Goal: Transaction & Acquisition: Purchase product/service

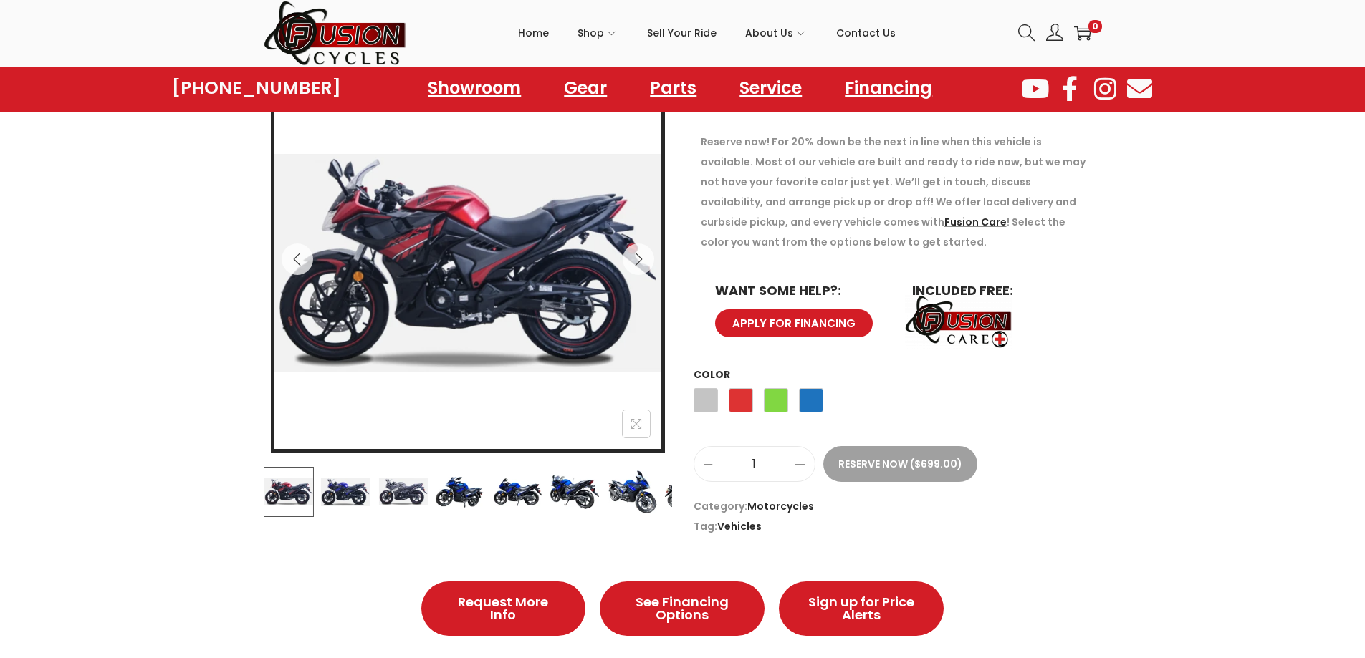
scroll to position [215, 0]
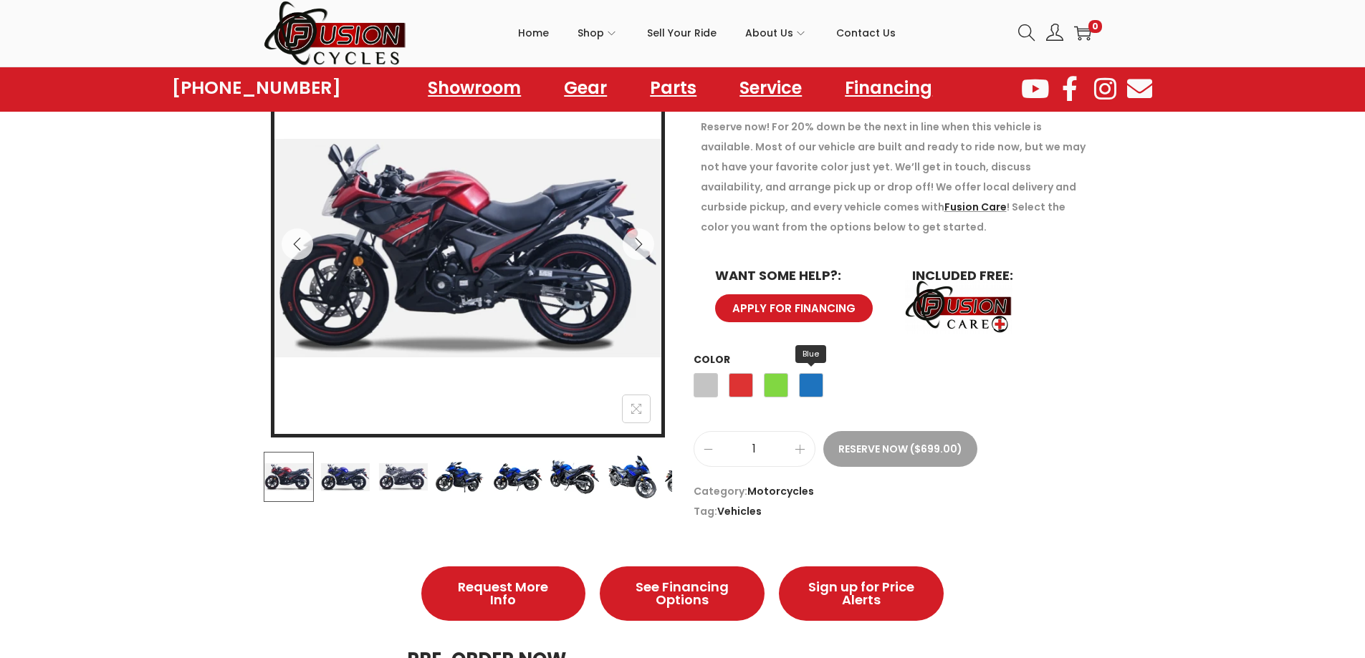
click at [812, 391] on span "Blue" at bounding box center [811, 385] width 24 height 24
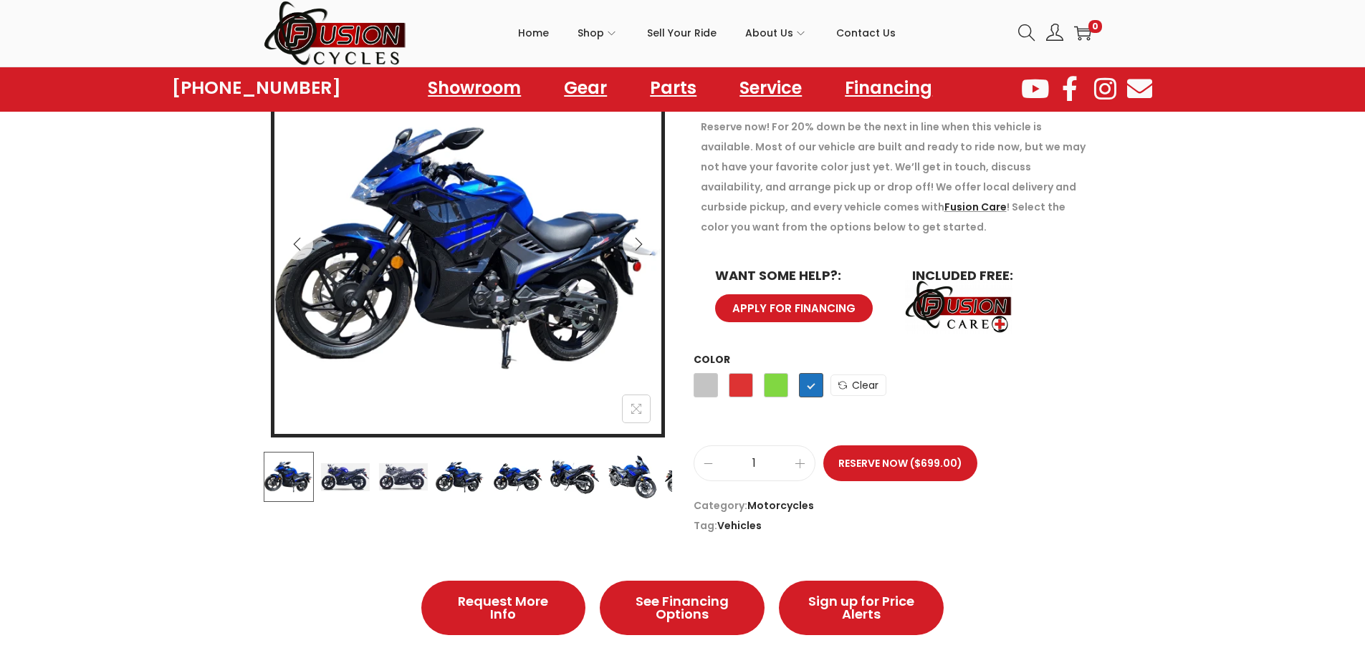
click at [624, 485] on img at bounding box center [632, 477] width 50 height 50
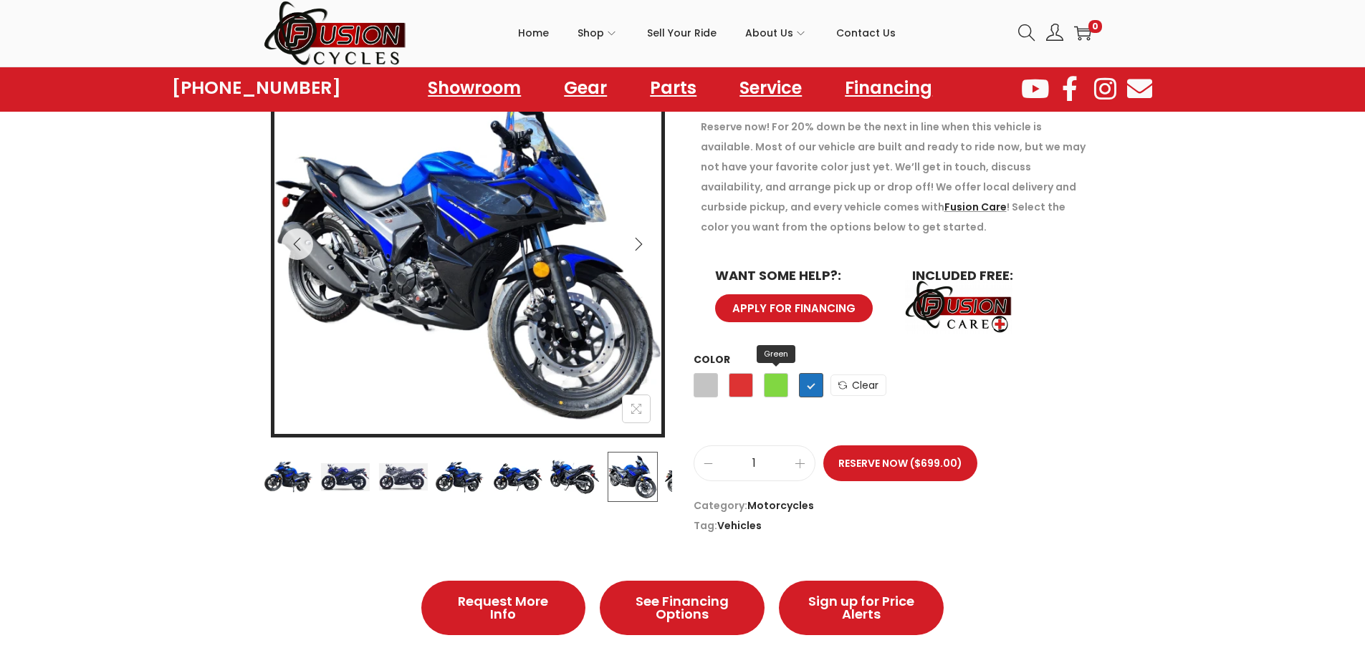
click at [764, 385] on span "Green" at bounding box center [776, 385] width 24 height 24
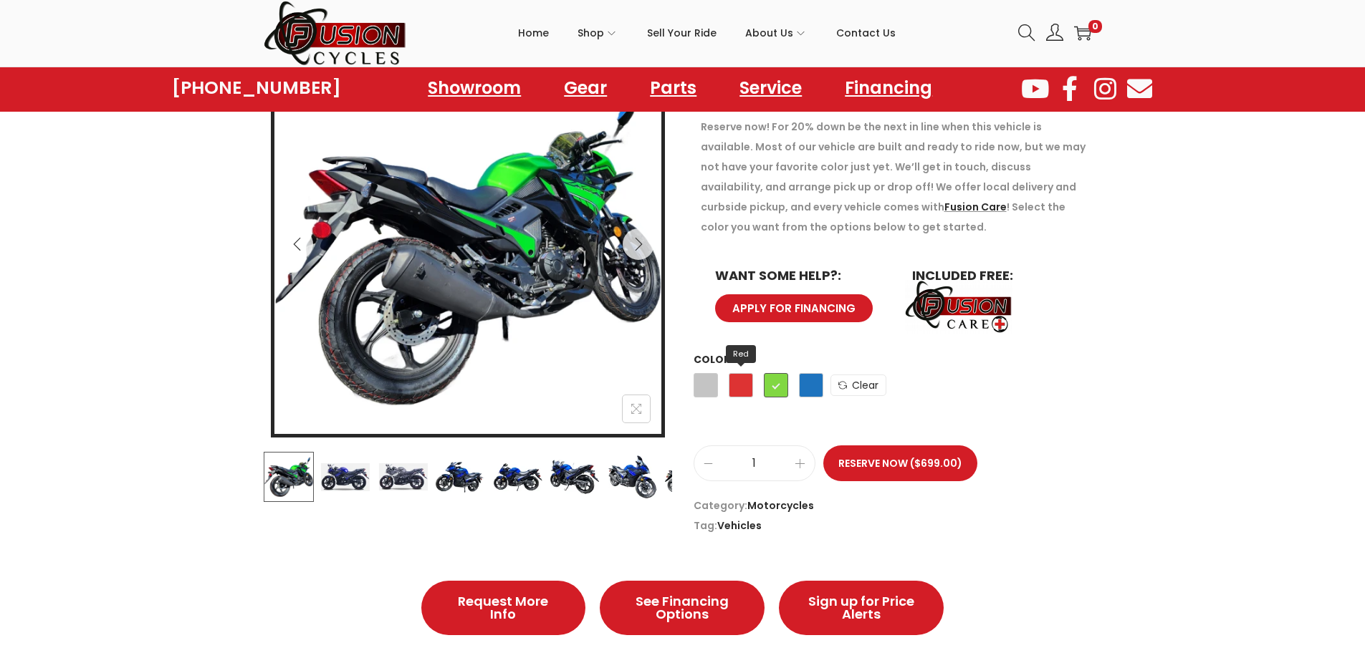
click at [749, 382] on span "Red" at bounding box center [741, 385] width 24 height 24
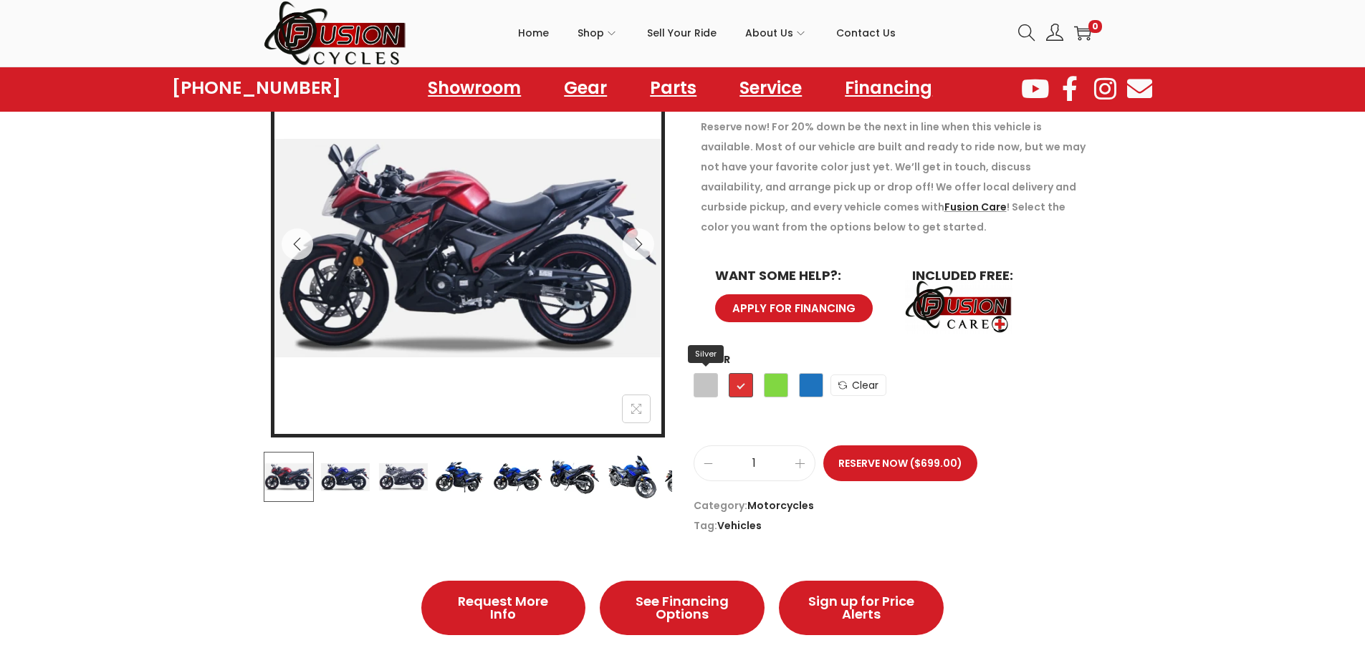
click at [704, 379] on span "Silver" at bounding box center [705, 385] width 24 height 24
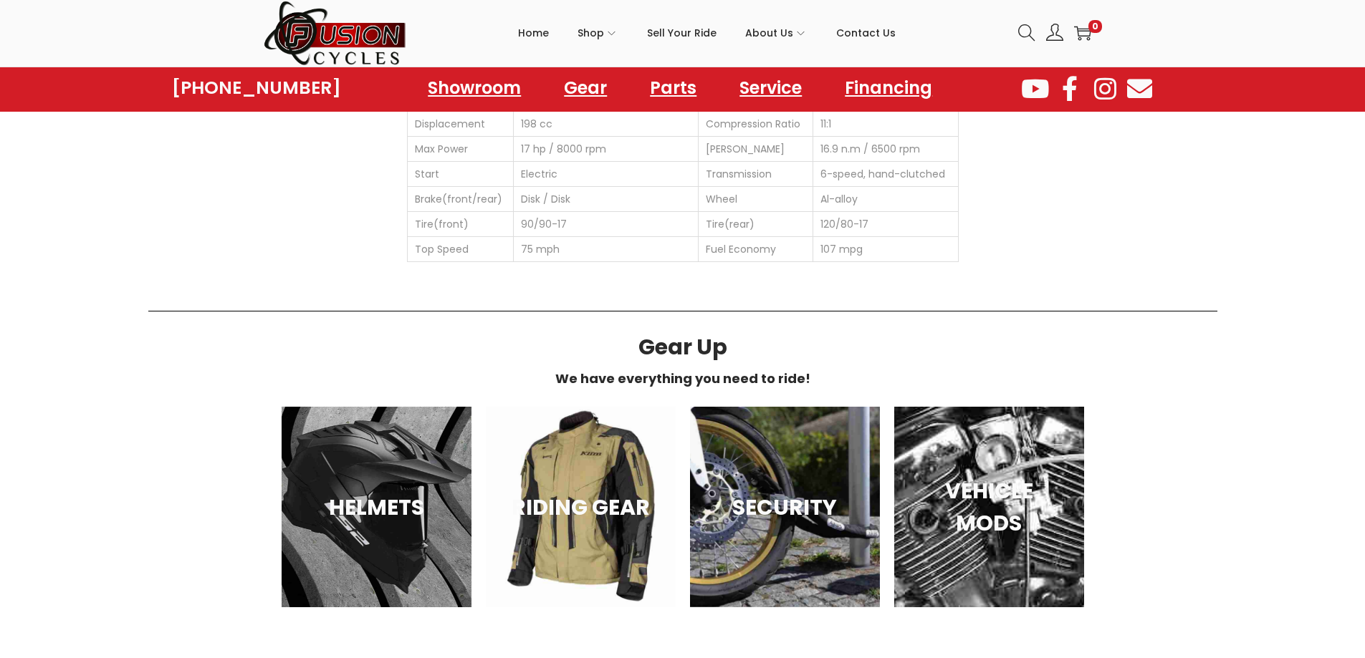
scroll to position [1146, 0]
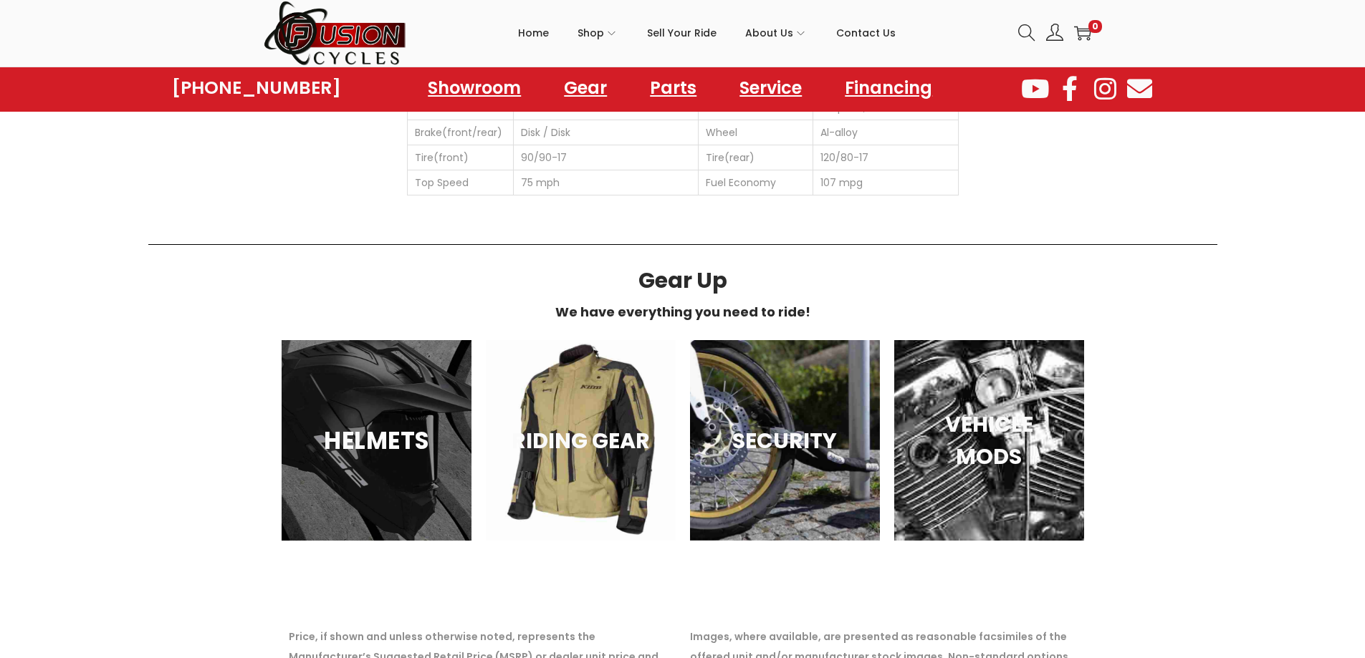
click at [326, 478] on div "HELMETS" at bounding box center [377, 440] width 190 height 201
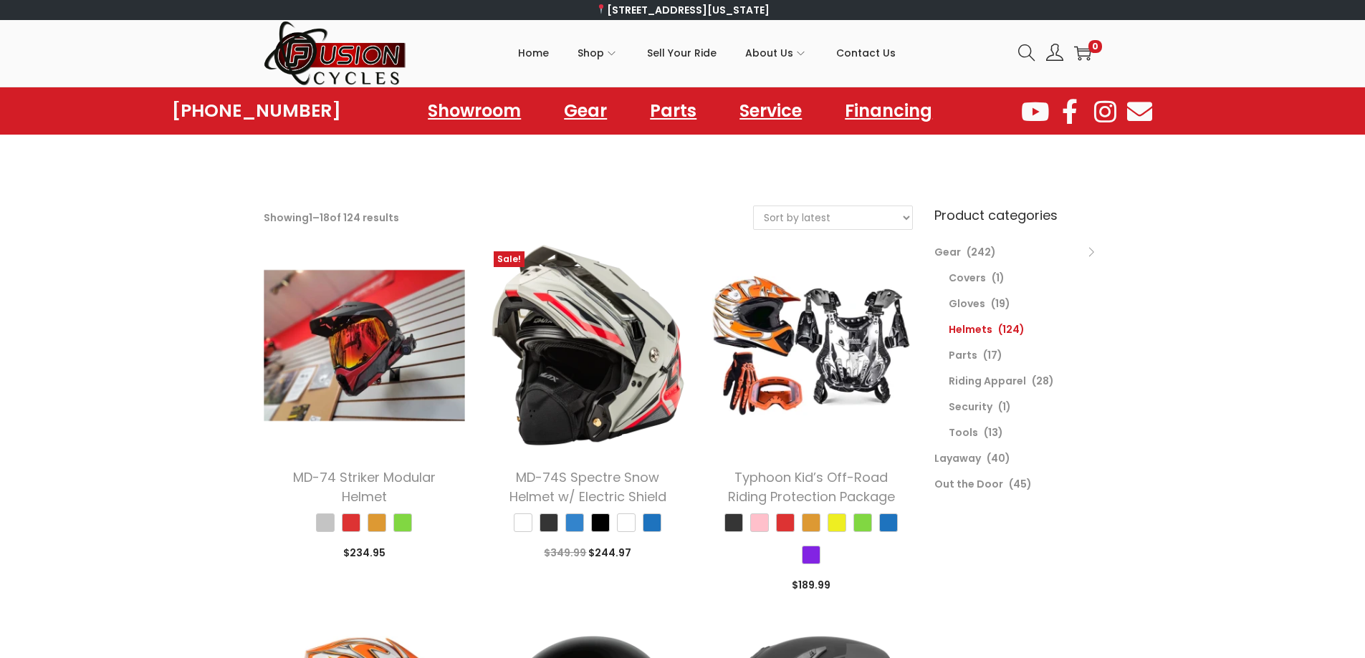
click at [848, 221] on select "Sort by popularity Sort by latest Sort by price: low to high Sort by price: hig…" at bounding box center [833, 217] width 158 height 23
select select "price"
click at [754, 206] on select "Sort by popularity Sort by latest Sort by price: low to high Sort by price: hig…" at bounding box center [833, 217] width 158 height 23
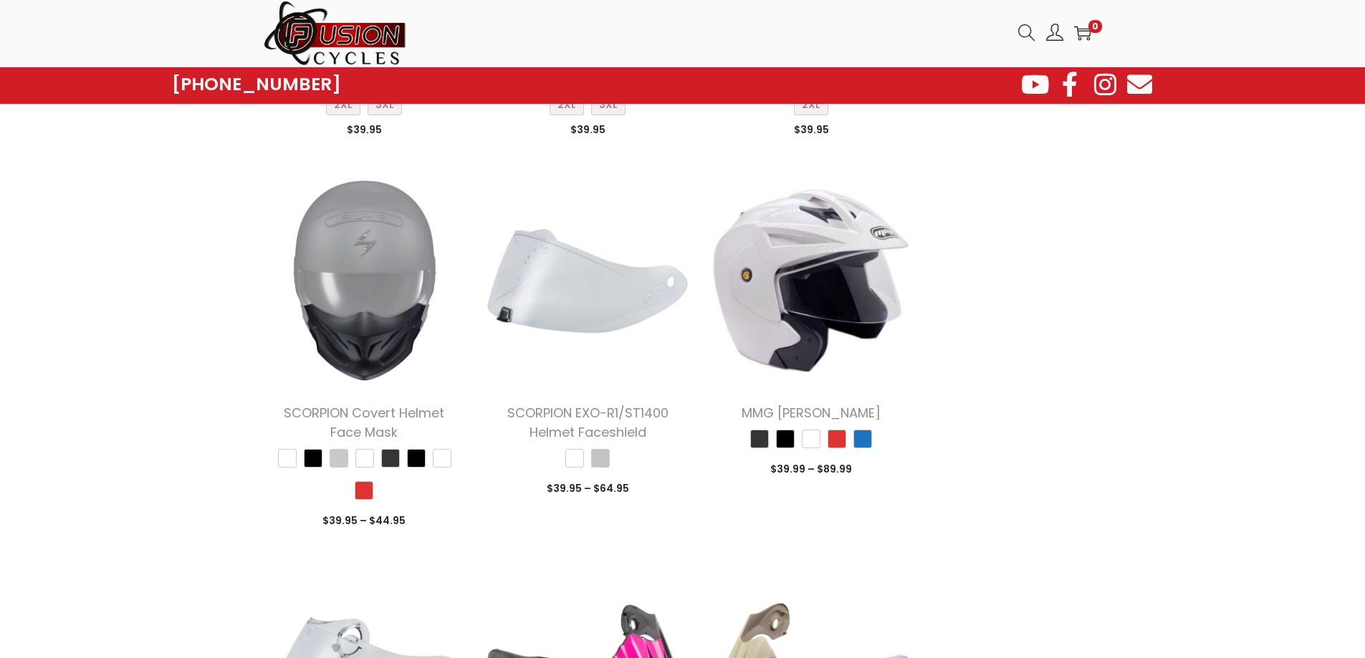
scroll to position [4728, 0]
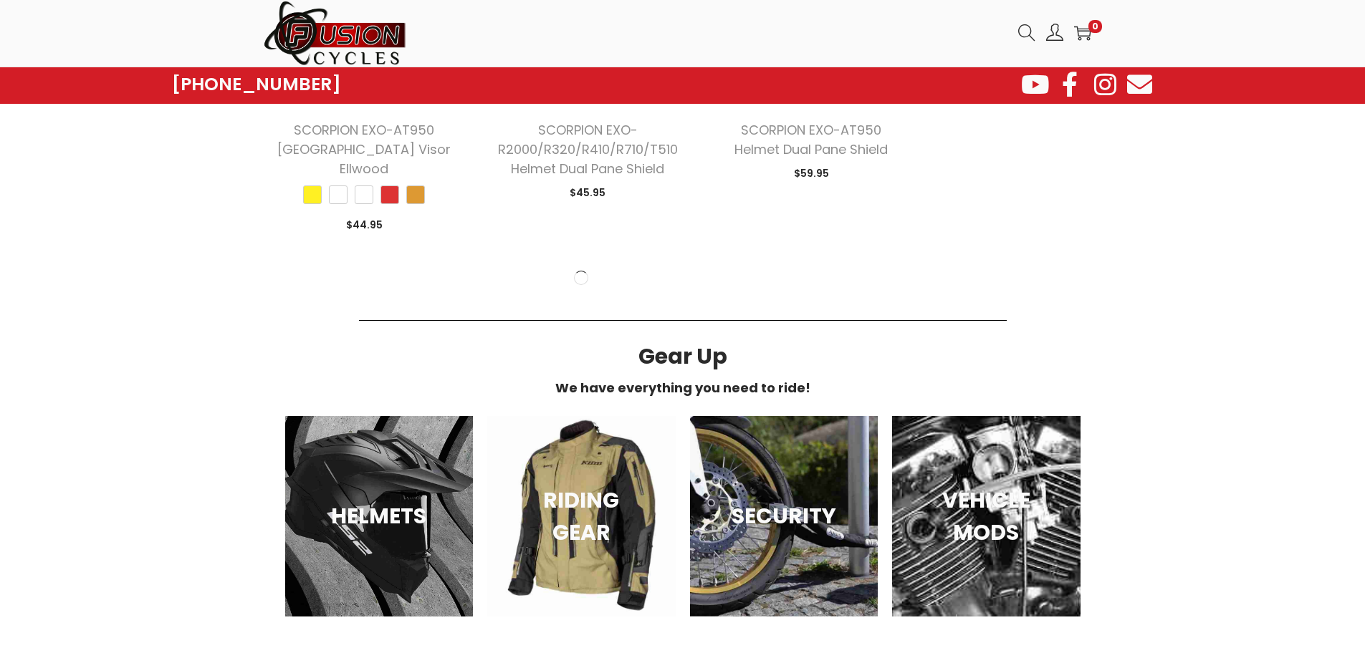
scroll to position [6519, 0]
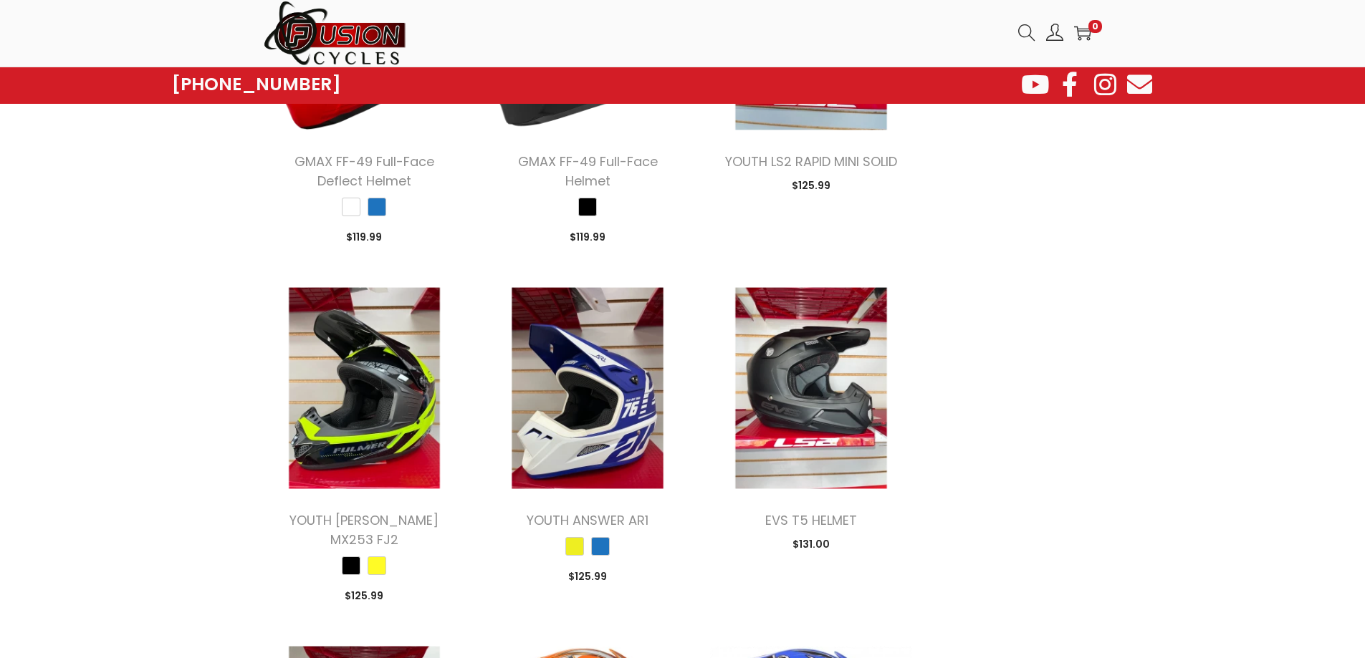
scroll to position [8669, 0]
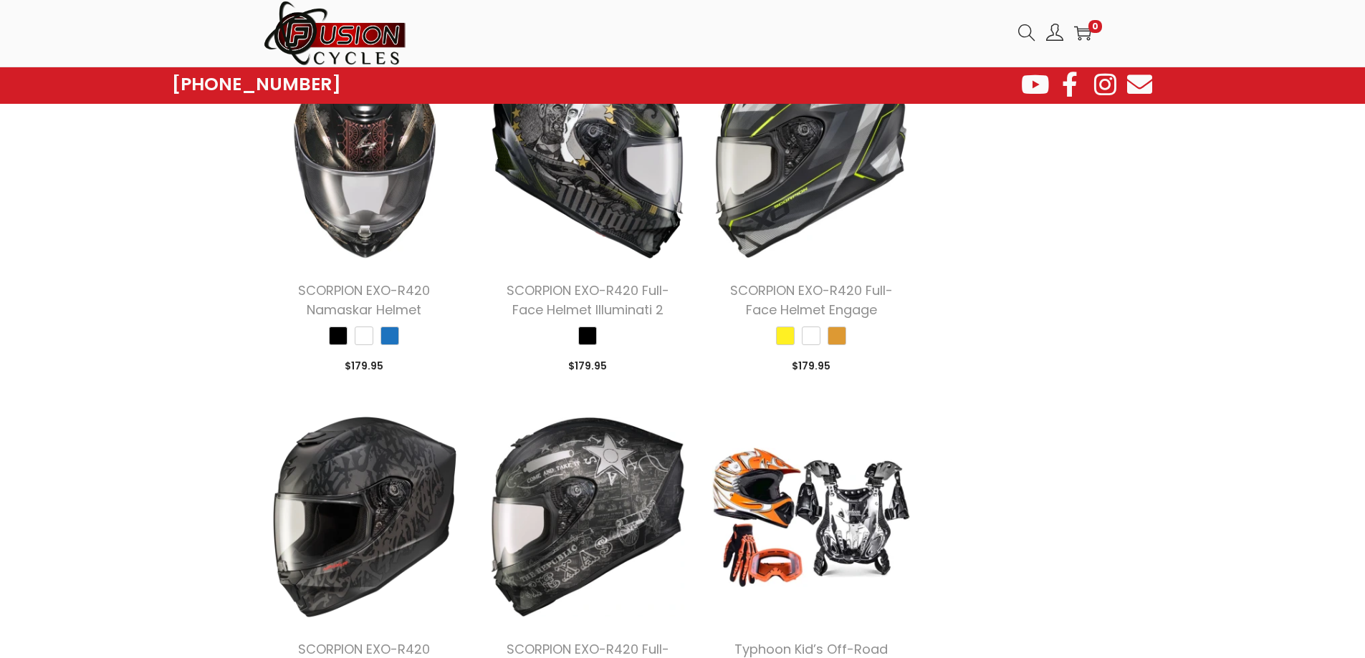
scroll to position [10603, 0]
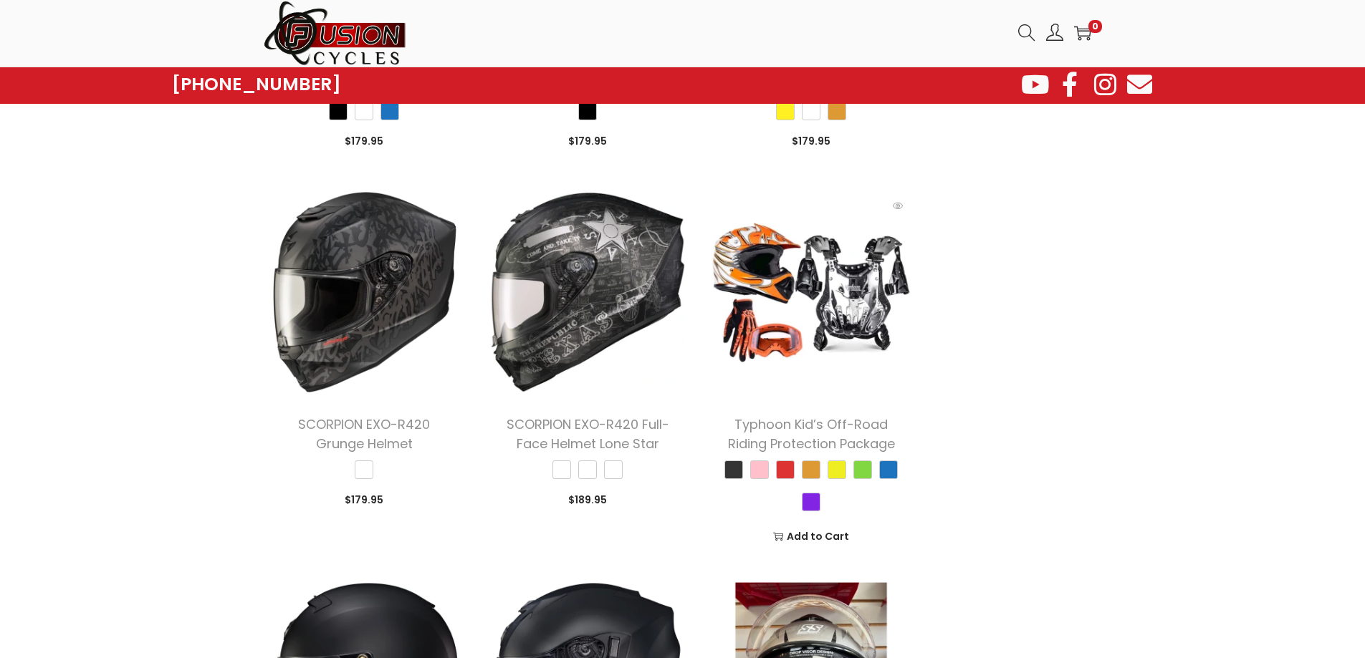
scroll to position [10818, 0]
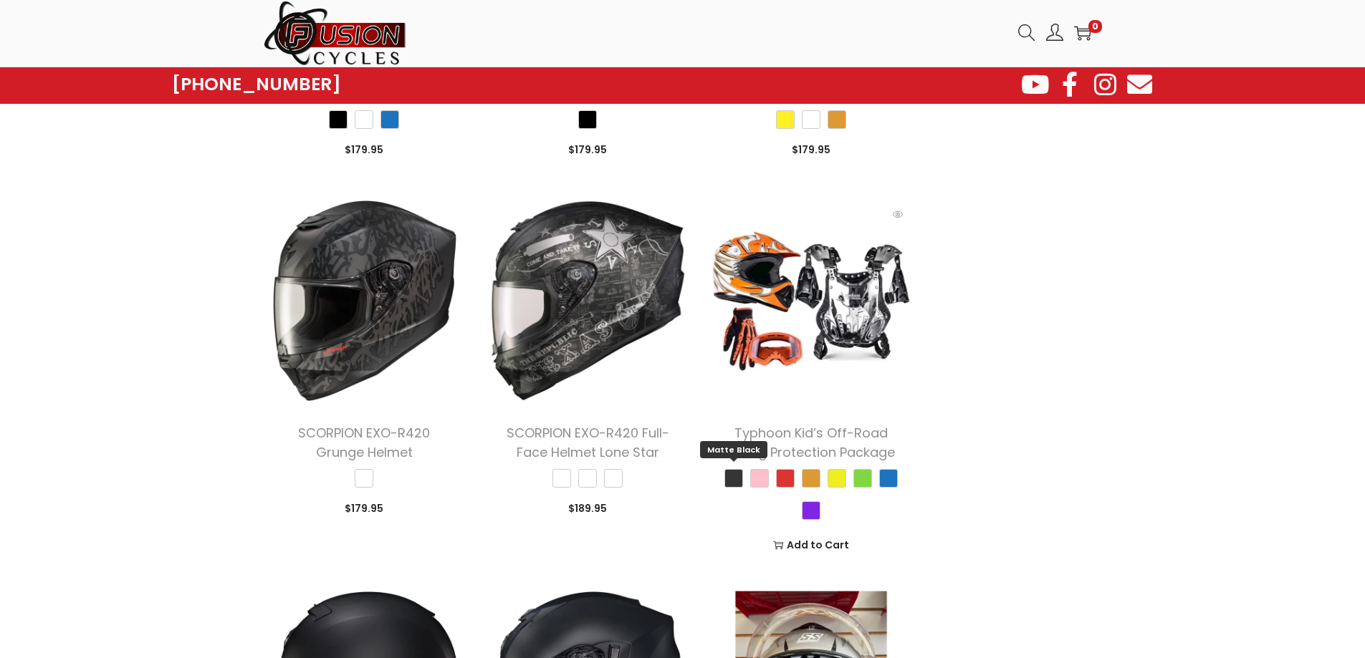
click at [727, 469] on span "Matte Black" at bounding box center [733, 478] width 19 height 19
click at [816, 277] on img at bounding box center [811, 301] width 202 height 202
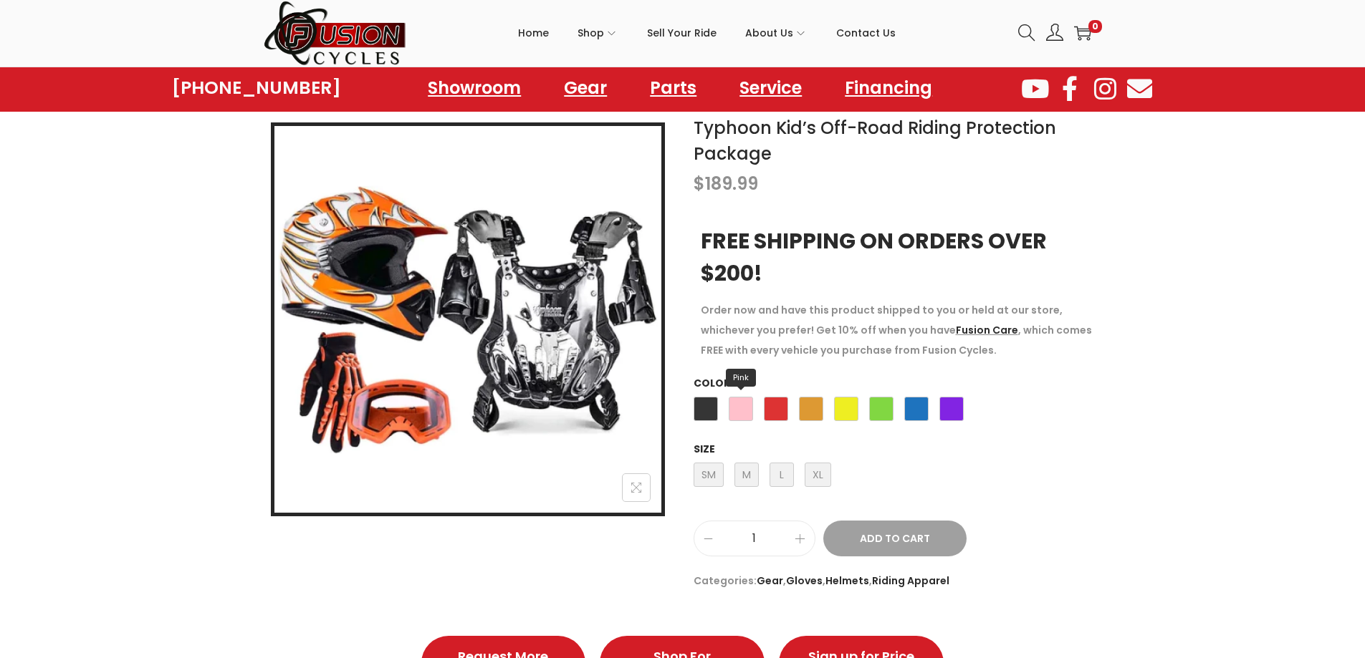
click at [729, 410] on span "Pink" at bounding box center [741, 409] width 24 height 24
click at [711, 410] on span "Matte Black" at bounding box center [705, 409] width 24 height 24
click at [779, 476] on span "L Large" at bounding box center [781, 475] width 24 height 24
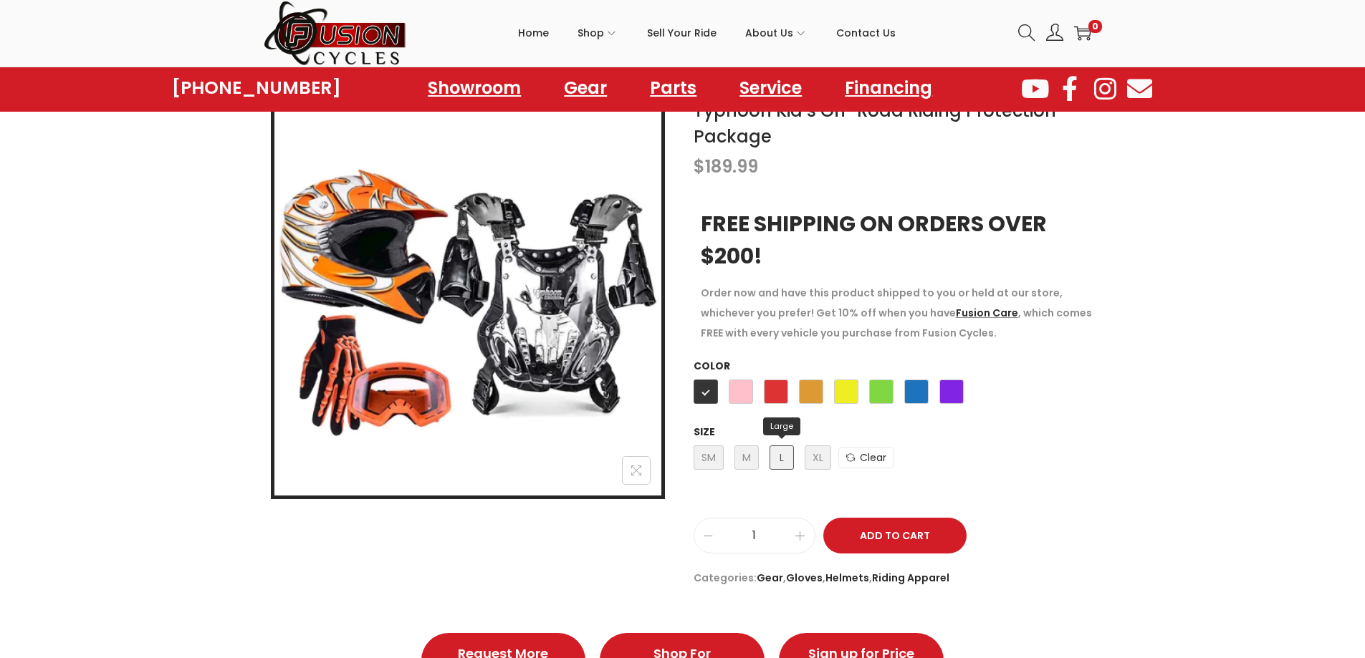
scroll to position [287, 0]
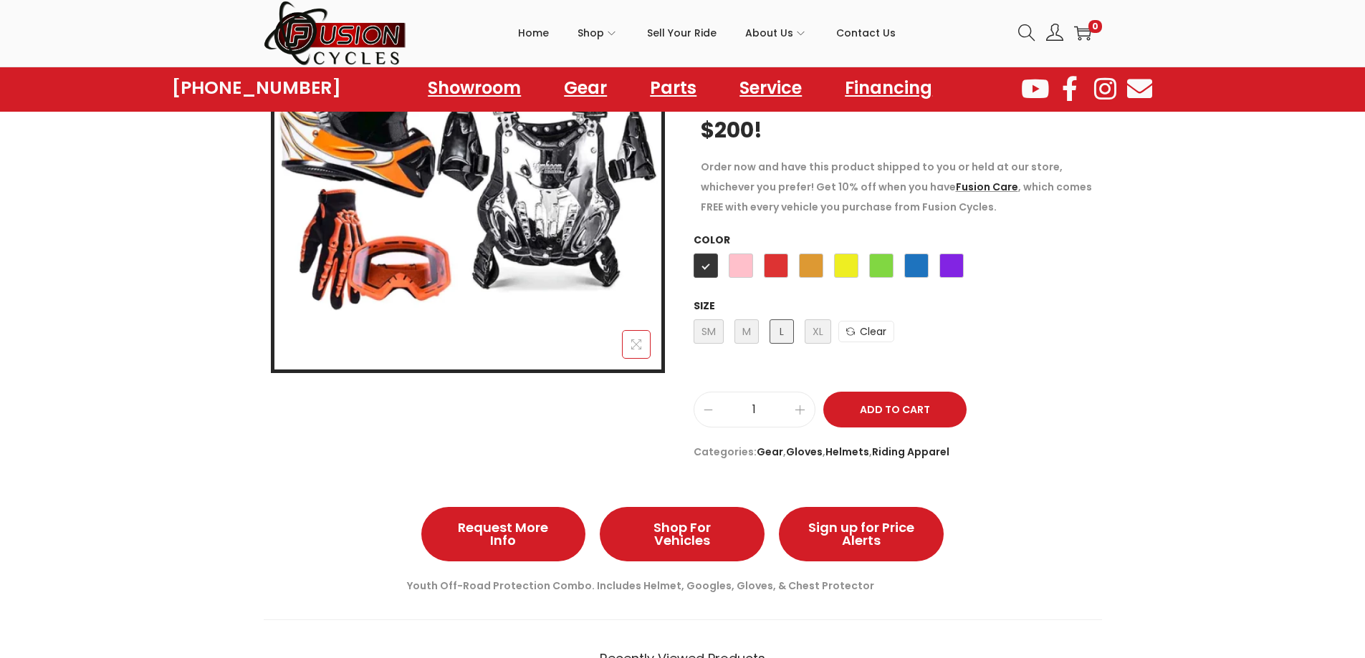
click at [637, 352] on button at bounding box center [636, 344] width 29 height 29
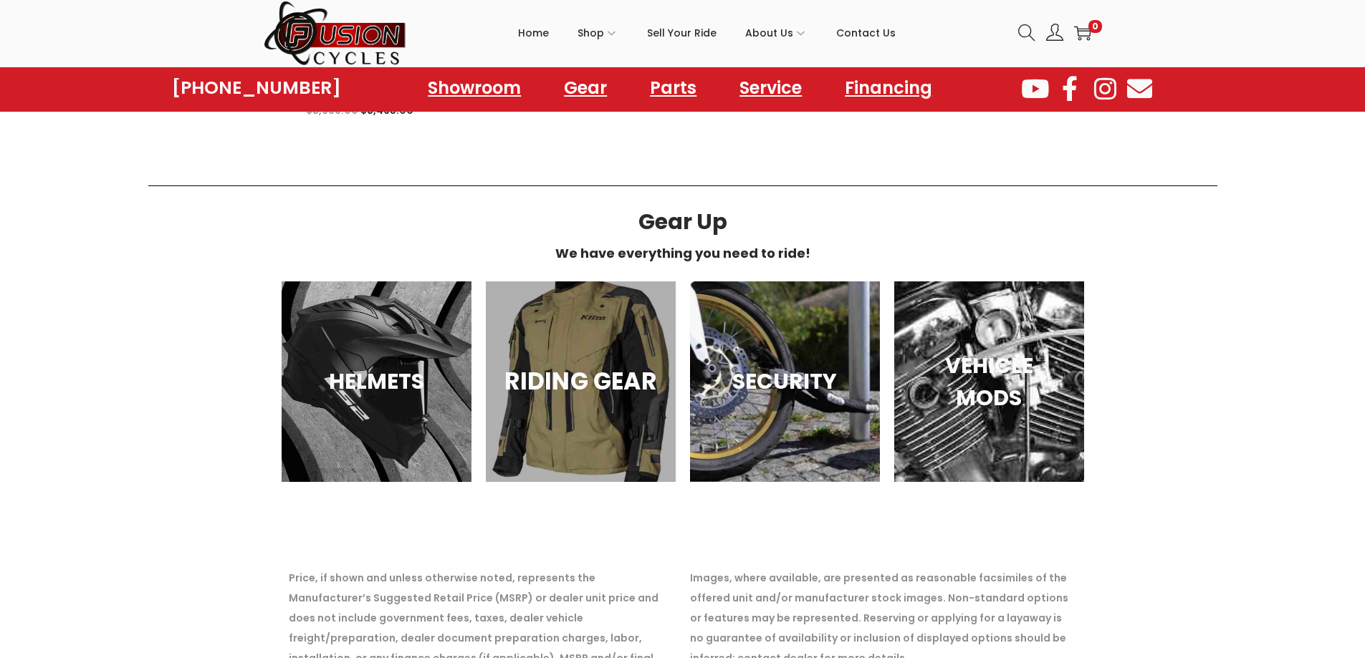
scroll to position [1146, 0]
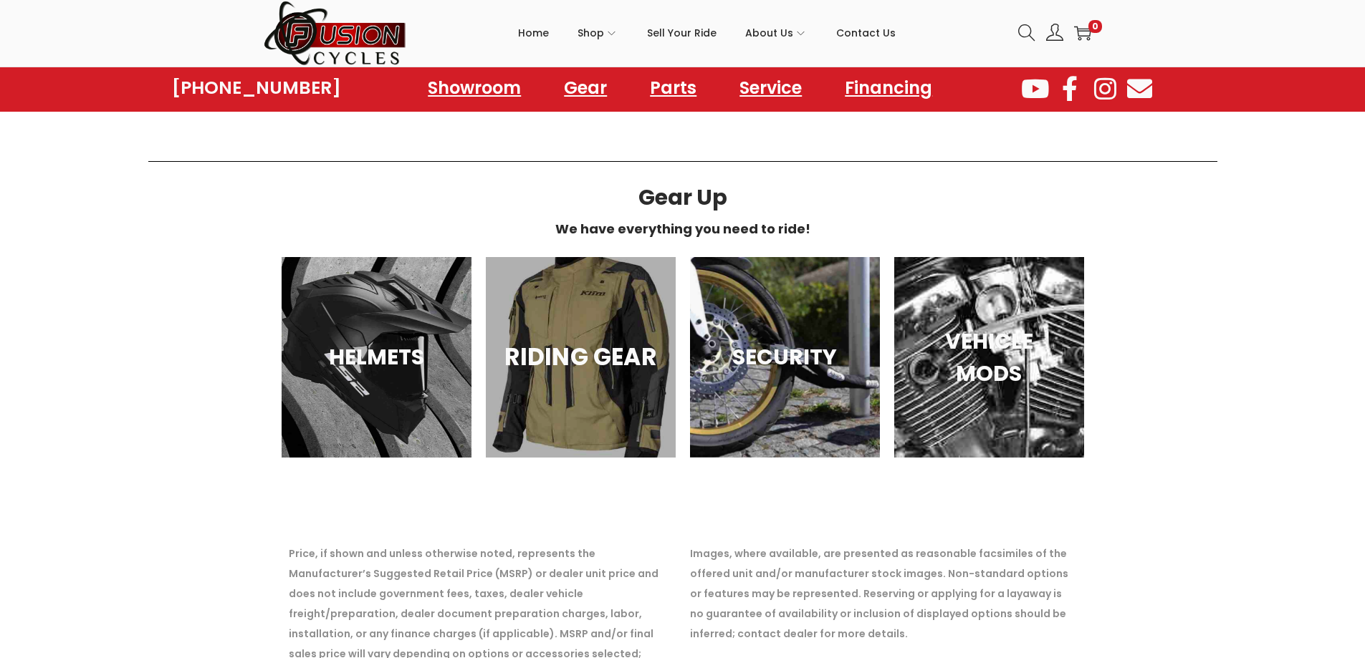
click at [643, 340] on h3 "RIDING GEAR" at bounding box center [581, 358] width 154 height 36
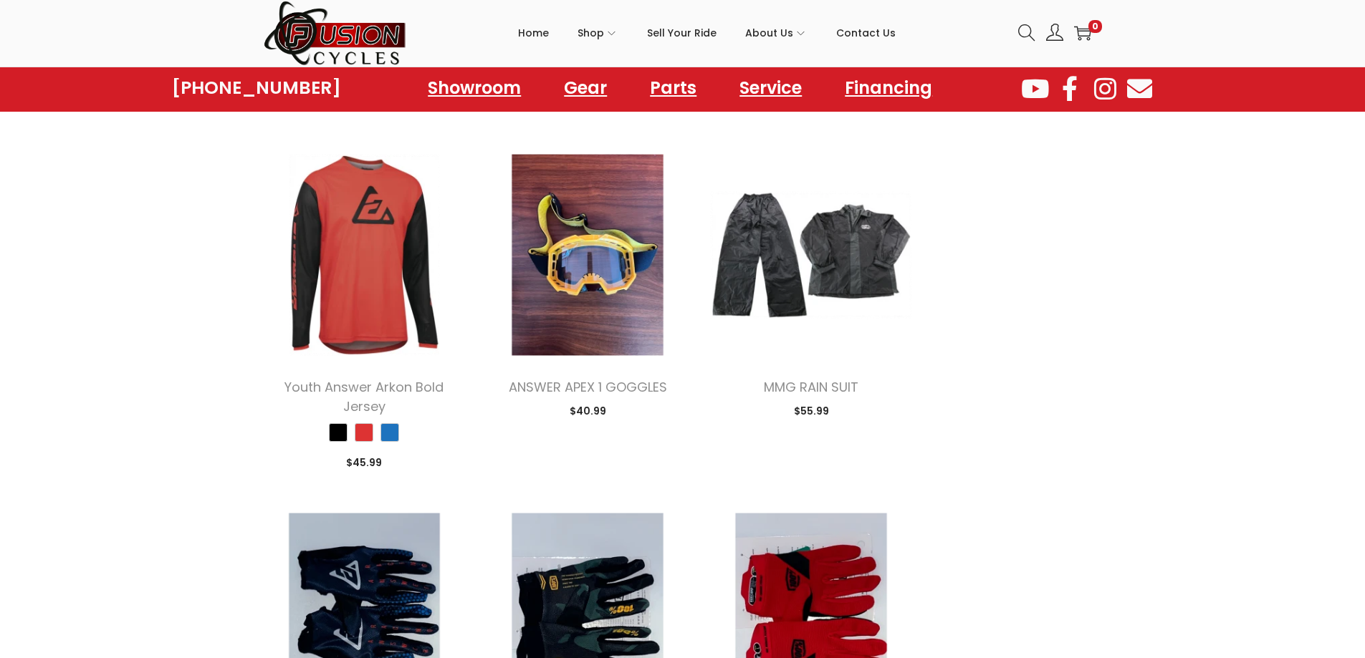
scroll to position [1290, 0]
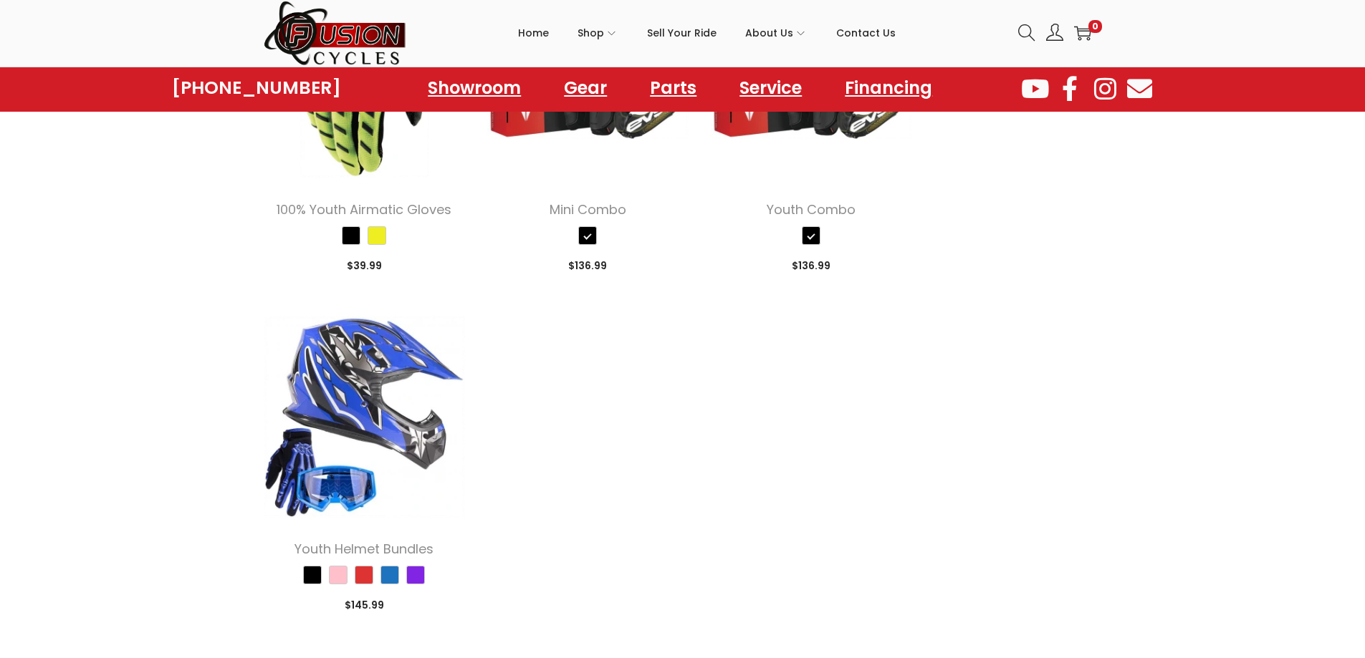
scroll to position [3224, 0]
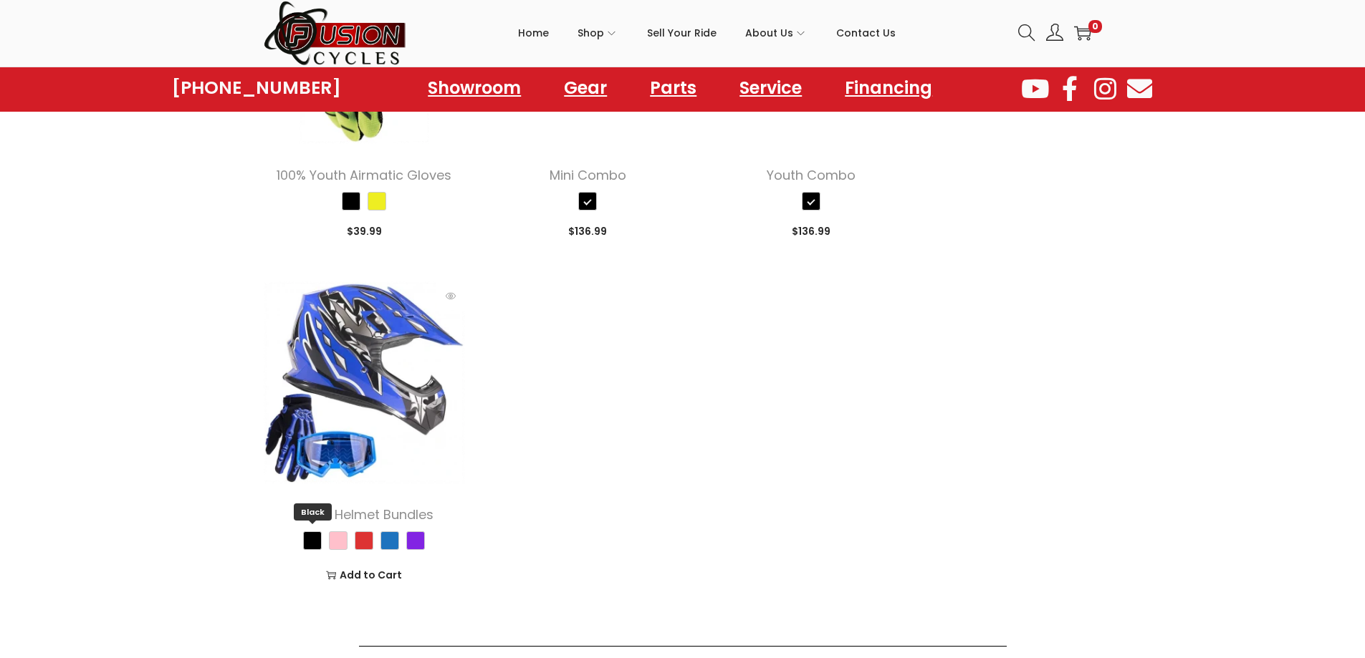
click at [312, 542] on span "Black" at bounding box center [312, 541] width 19 height 19
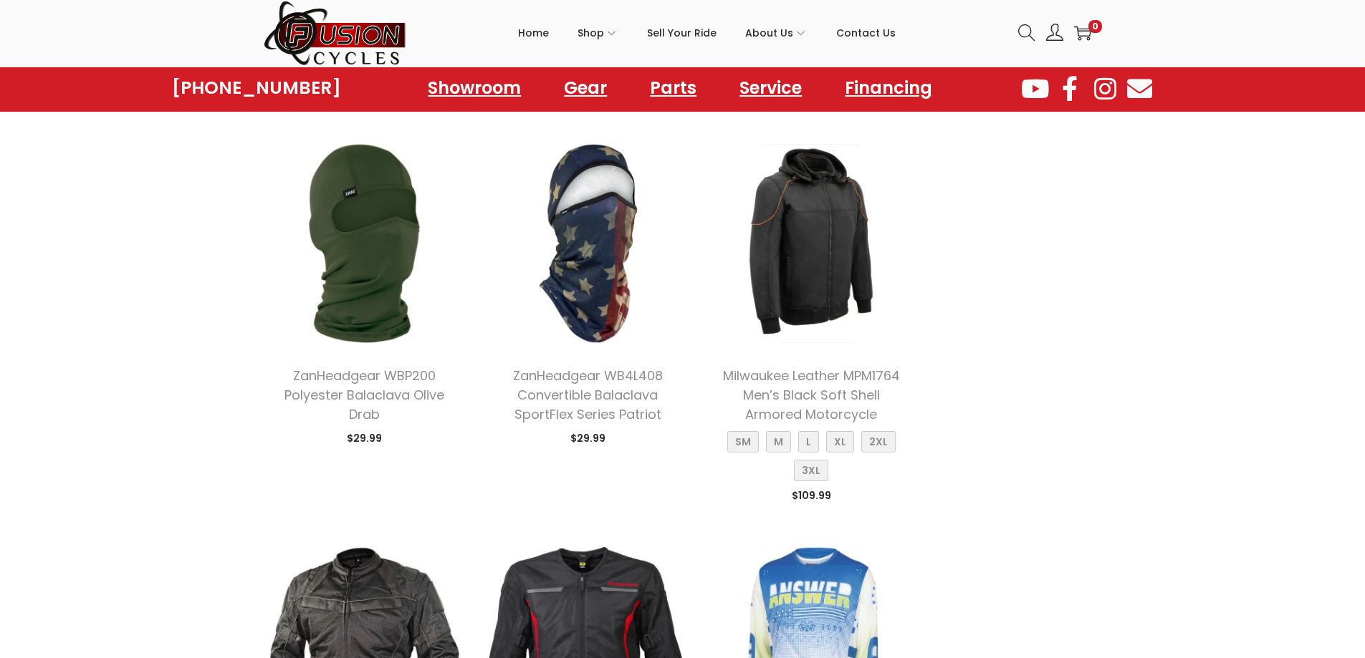
scroll to position [0, 0]
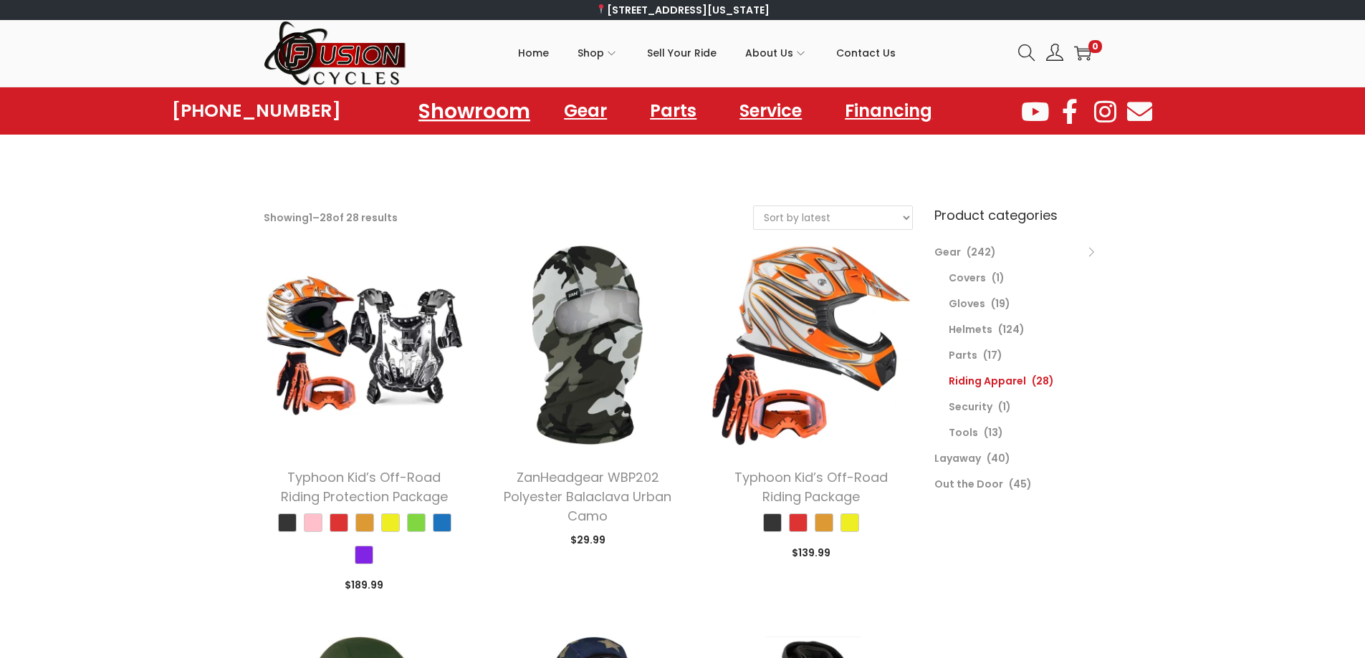
click at [511, 113] on link "Showroom" at bounding box center [474, 110] width 146 height 39
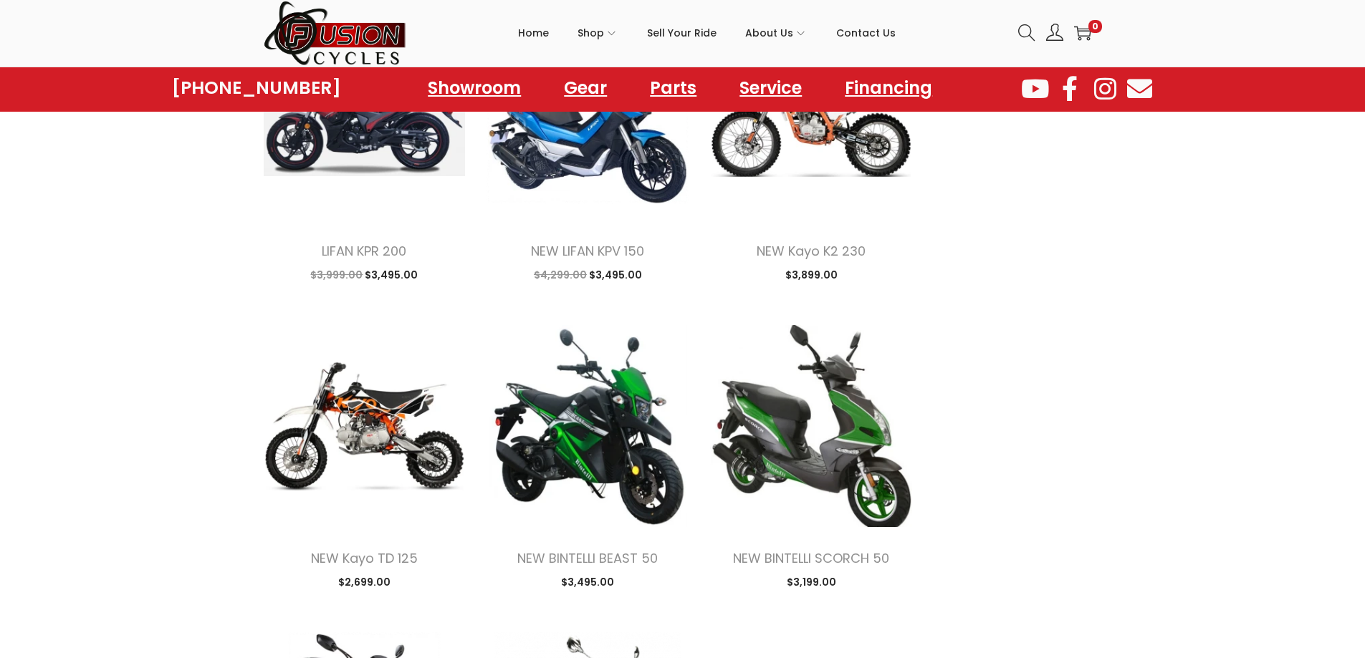
scroll to position [1504, 0]
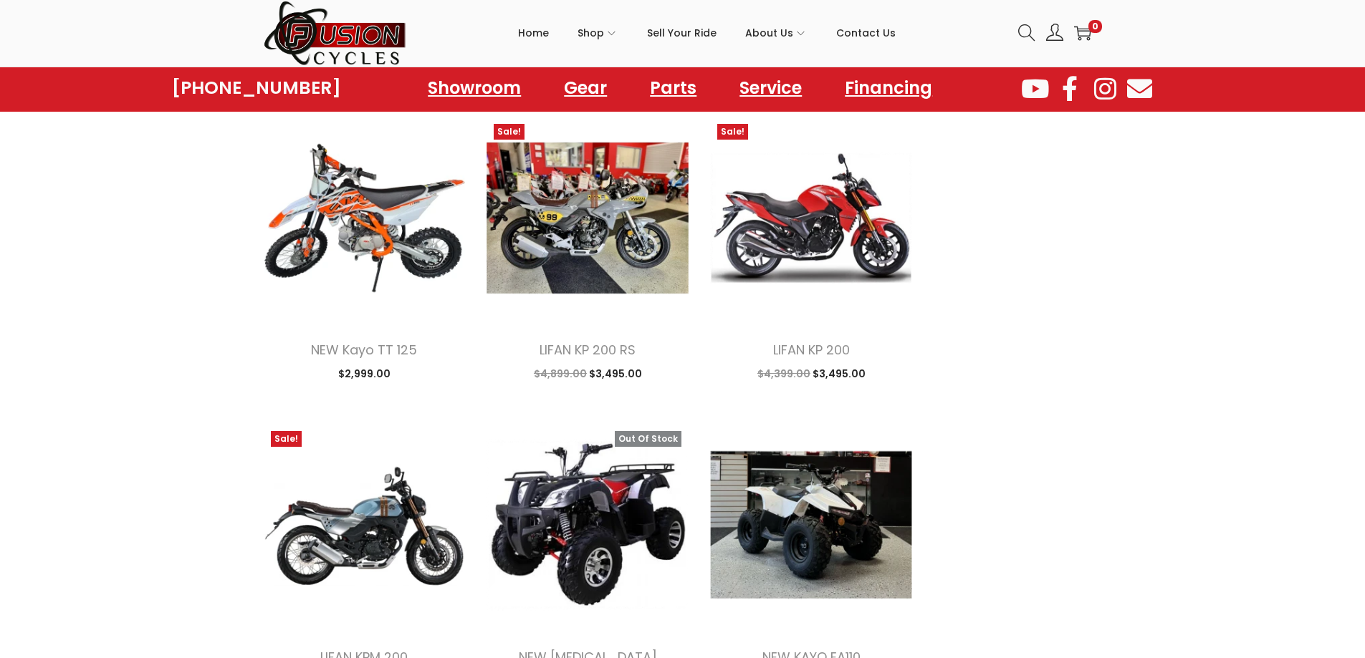
scroll to position [3009, 0]
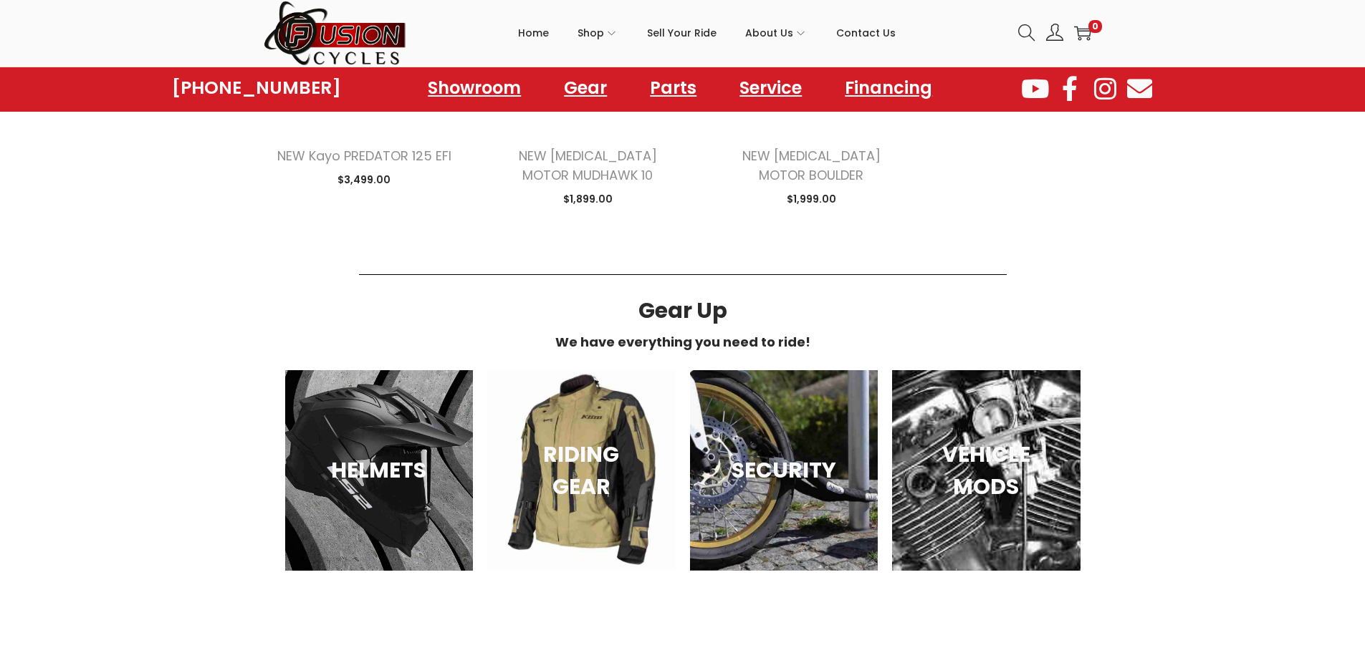
scroll to position [4657, 0]
